Goal: Transaction & Acquisition: Purchase product/service

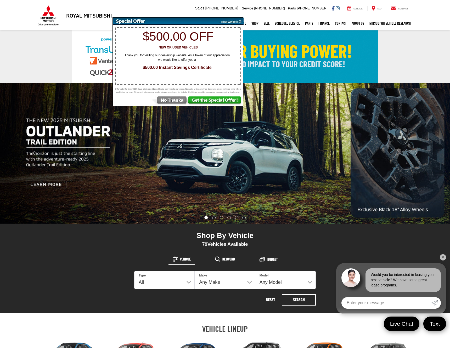
click at [167, 104] on img at bounding box center [169, 100] width 36 height 9
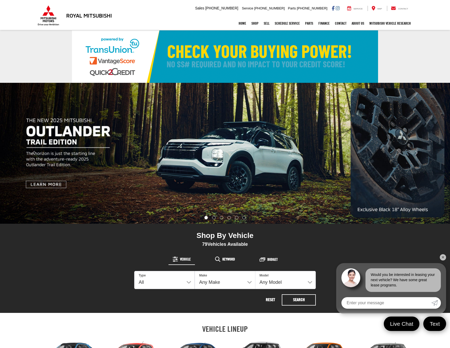
click at [376, 236] on div "Shop By Vehicle 79 Vehicles Available Vehicle Keyword Budget 79 Type All New Us…" at bounding box center [225, 268] width 306 height 89
click at [447, 253] on section "Shop By Vehicle 79 Vehicles Available Vehicle Keyword Budget 79 Type All New Us…" at bounding box center [225, 268] width 450 height 89
click at [445, 255] on link "✕" at bounding box center [443, 257] width 6 height 6
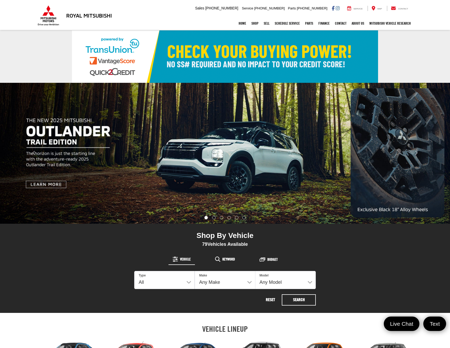
click at [399, 247] on section "Shop By Vehicle 79 Vehicles Available Vehicle Keyword Budget 79 Type All New Us…" at bounding box center [225, 268] width 450 height 89
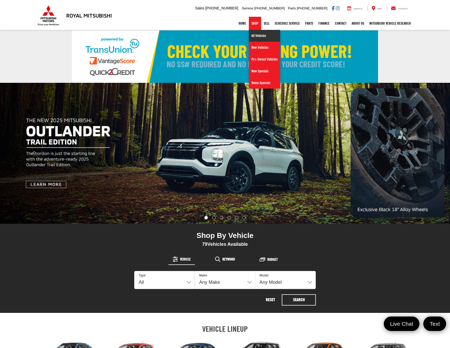
click at [256, 36] on link "All Vehicles" at bounding box center [264, 36] width 31 height 12
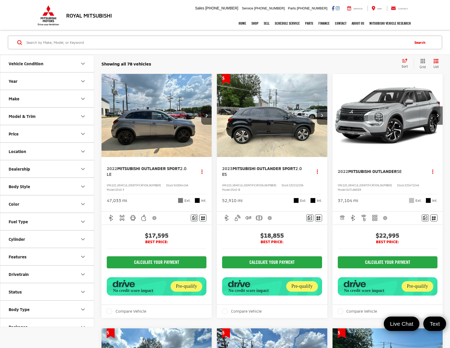
click at [178, 23] on div "Home Shop All Vehicles New Vehicles Pre-Owned Vehicles New Specials Demo Specia…" at bounding box center [225, 23] width 377 height 13
drag, startPoint x: 178, startPoint y: 22, endPoint x: 162, endPoint y: 24, distance: 16.1
click at [162, 12] on div "Royal Mitsubishi [STREET_ADDRESS] Sales Mobile Sales [PHONE_NUMBER] Service [PH…" at bounding box center [225, 15] width 450 height 30
click at [152, 111] on img "2022 Mitsubishi Outlander Sport 2.0 LE 0" at bounding box center [156, 115] width 111 height 83
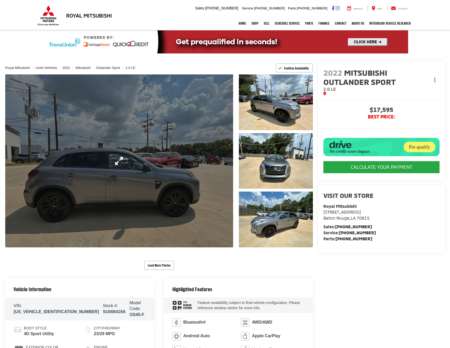
click at [172, 135] on link "Expand Photo 0" at bounding box center [119, 160] width 228 height 173
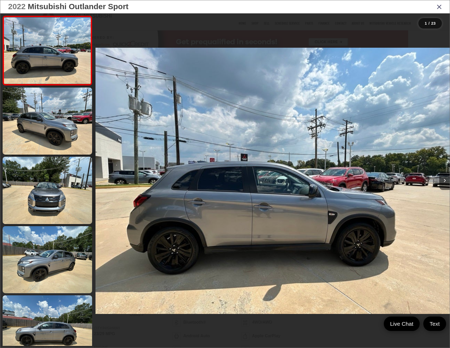
click at [443, 181] on button "Next image" at bounding box center [445, 181] width 10 height 18
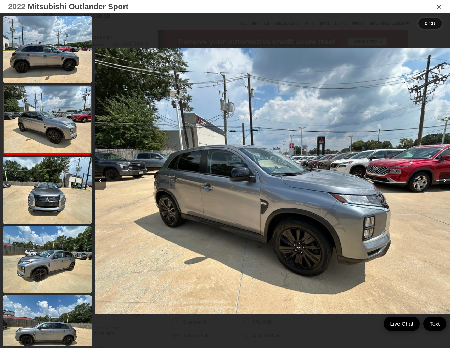
click at [443, 181] on button "Next image" at bounding box center [445, 181] width 10 height 18
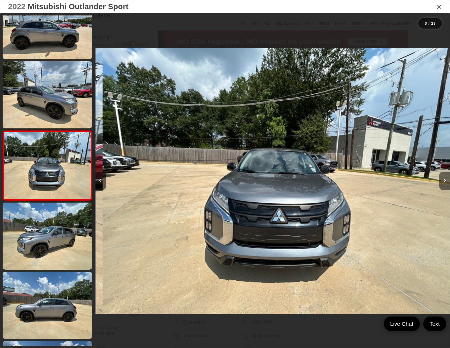
scroll to position [0, 709]
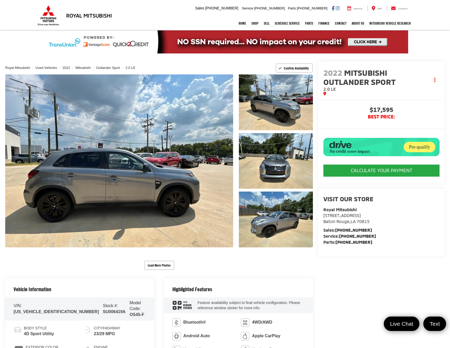
click at [414, 233] on li "Sales: [PHONE_NUMBER]" at bounding box center [382, 230] width 116 height 6
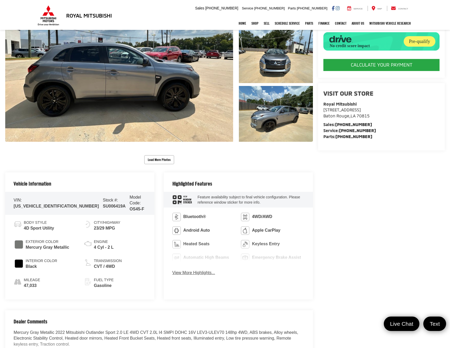
scroll to position [132, 0]
